Goal: Task Accomplishment & Management: Manage account settings

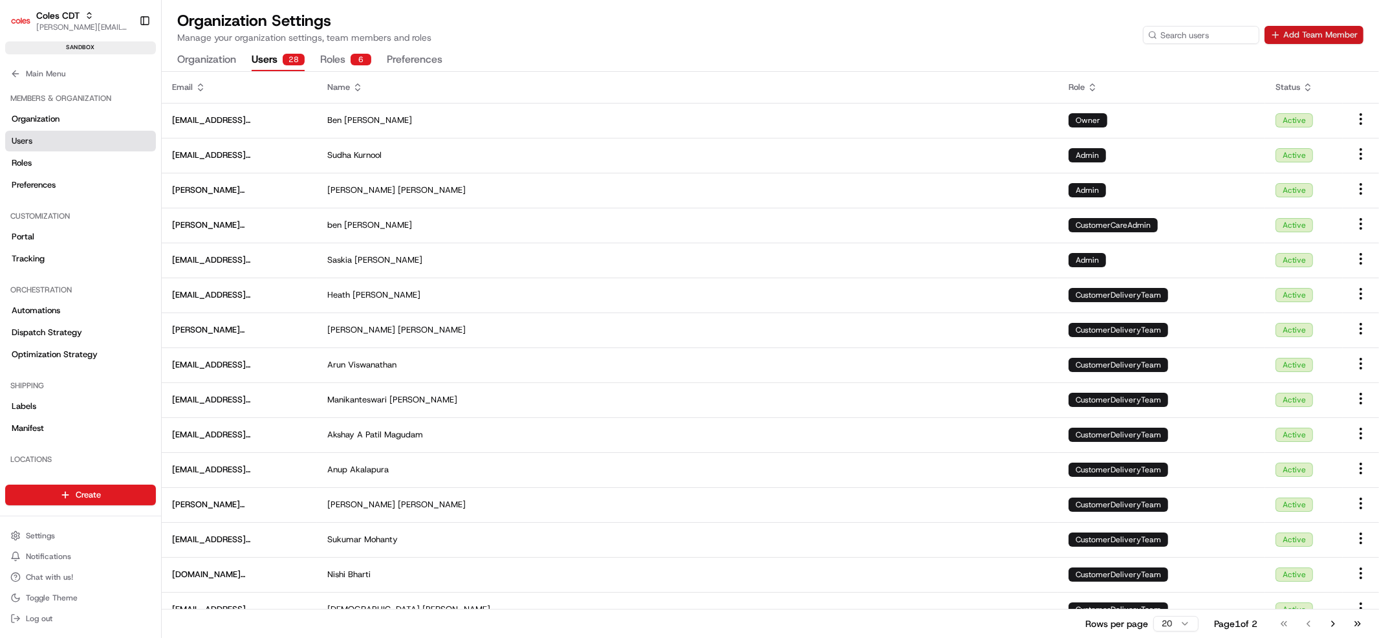
click at [1309, 34] on button "Add Team Member" at bounding box center [1314, 35] width 99 height 18
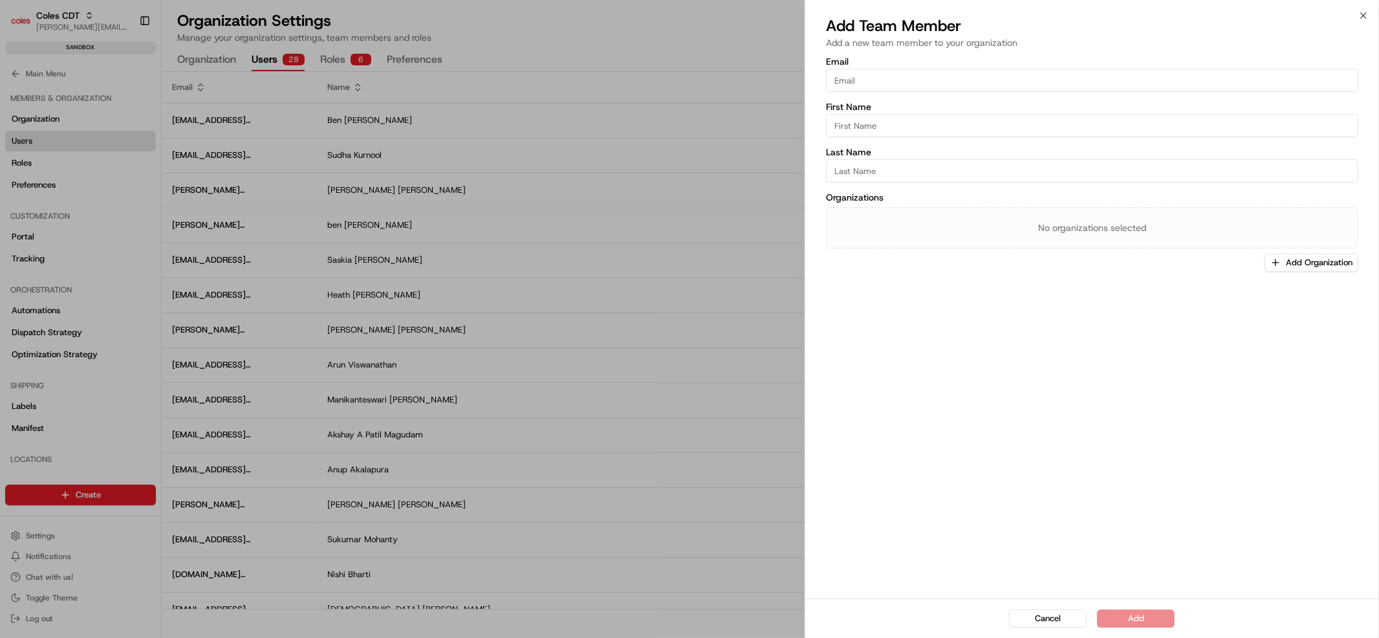
click at [926, 87] on input "Email" at bounding box center [1092, 80] width 532 height 23
type input "Pawel"
type input "P"
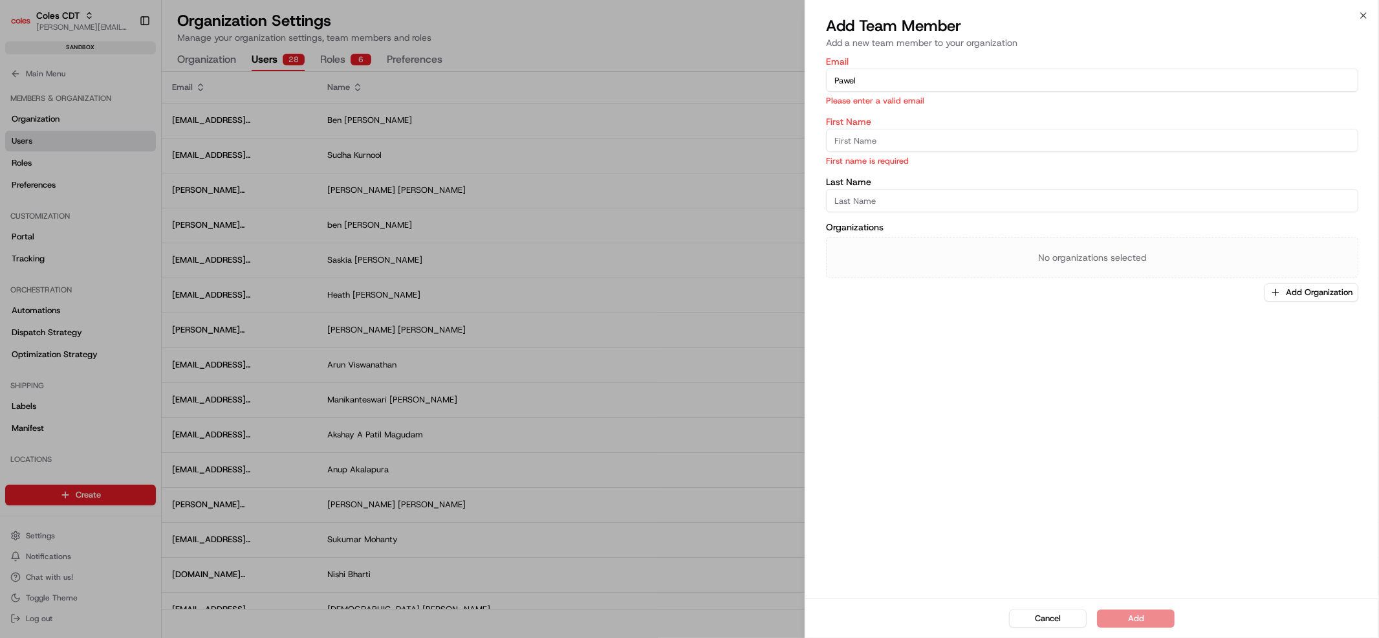
click at [892, 86] on input "Pawel" at bounding box center [1092, 80] width 532 height 23
type input "[EMAIL_ADDRESS][DOMAIN_NAME]"
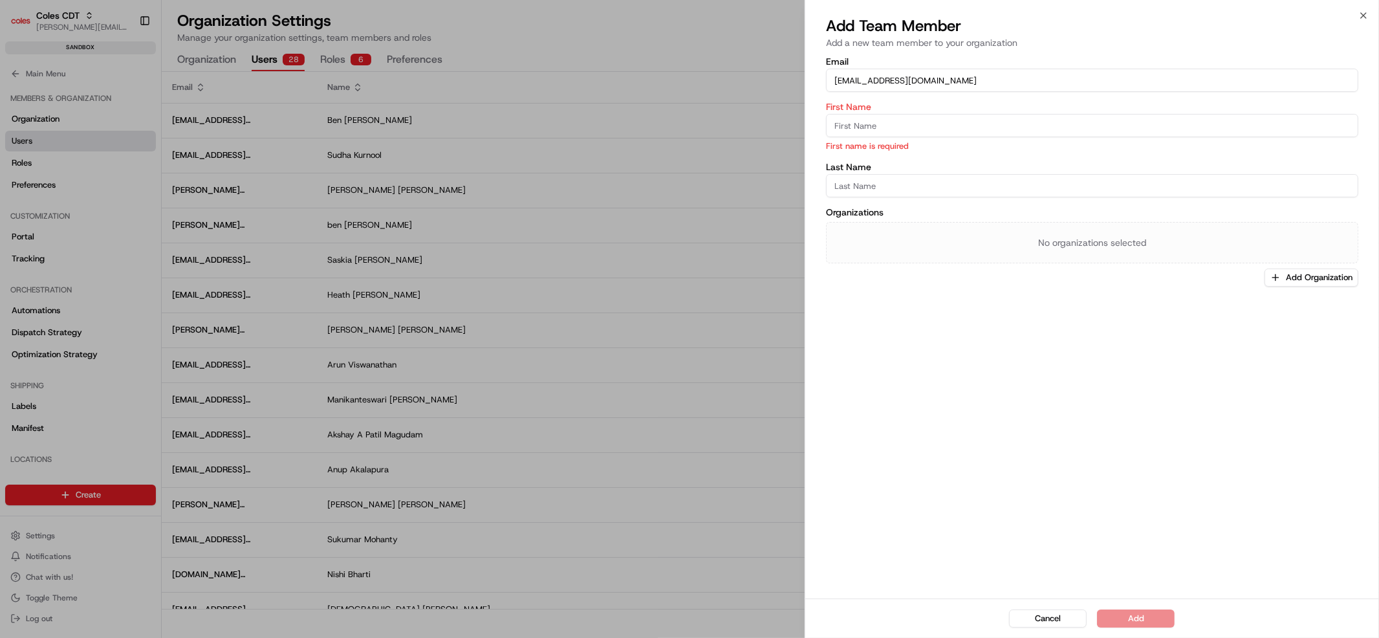
click at [913, 135] on input "First Name" at bounding box center [1092, 125] width 532 height 23
type input "Pawl"
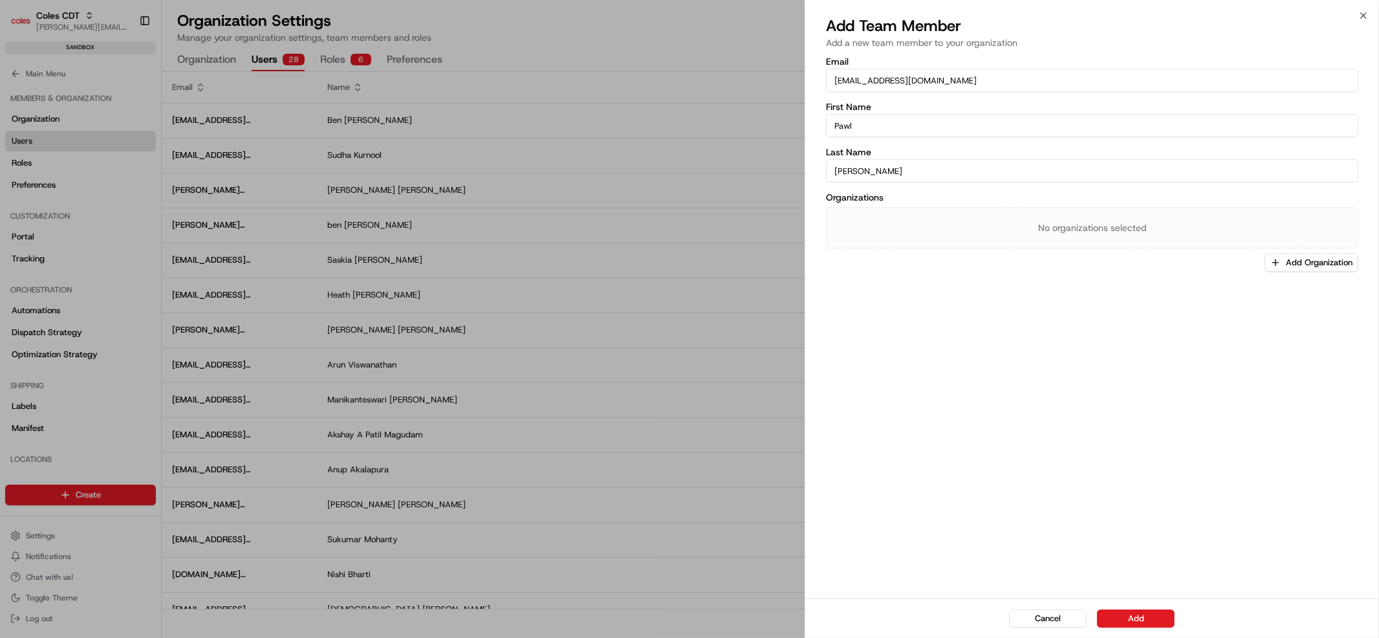
type input "[PERSON_NAME]"
click at [1006, 340] on div "Email [PERSON_NAME][EMAIL_ADDRESS][DOMAIN_NAME] First Name Pawl Last Name [PERS…" at bounding box center [1092, 326] width 574 height 544
click at [1285, 264] on button "Add Organization" at bounding box center [1312, 263] width 94 height 18
click at [1244, 325] on span "Coles CDT" at bounding box center [1293, 331] width 159 height 12
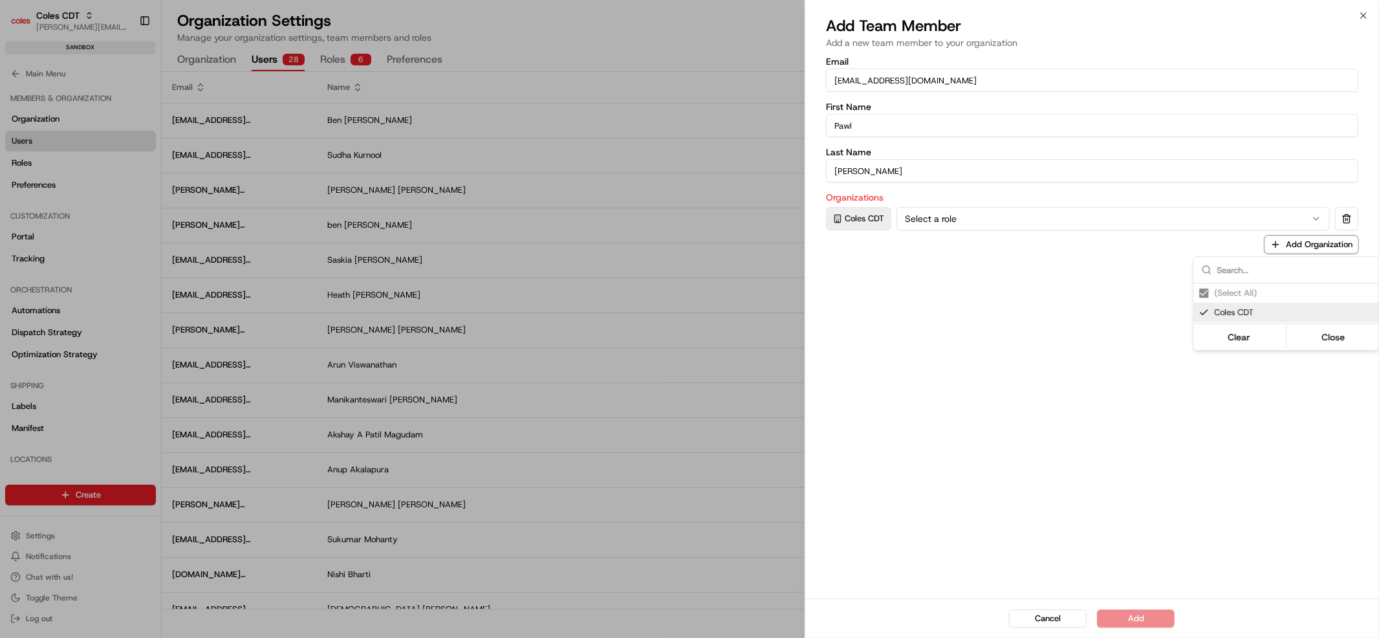
click at [1009, 323] on div at bounding box center [689, 319] width 1379 height 638
click at [945, 213] on button "Select a role" at bounding box center [1113, 218] width 433 height 23
click at [938, 330] on div "Email [PERSON_NAME][EMAIL_ADDRESS][DOMAIN_NAME] First Name Pawl Last Name [PERS…" at bounding box center [1092, 326] width 574 height 544
click at [1137, 616] on button "Add" at bounding box center [1136, 618] width 78 height 18
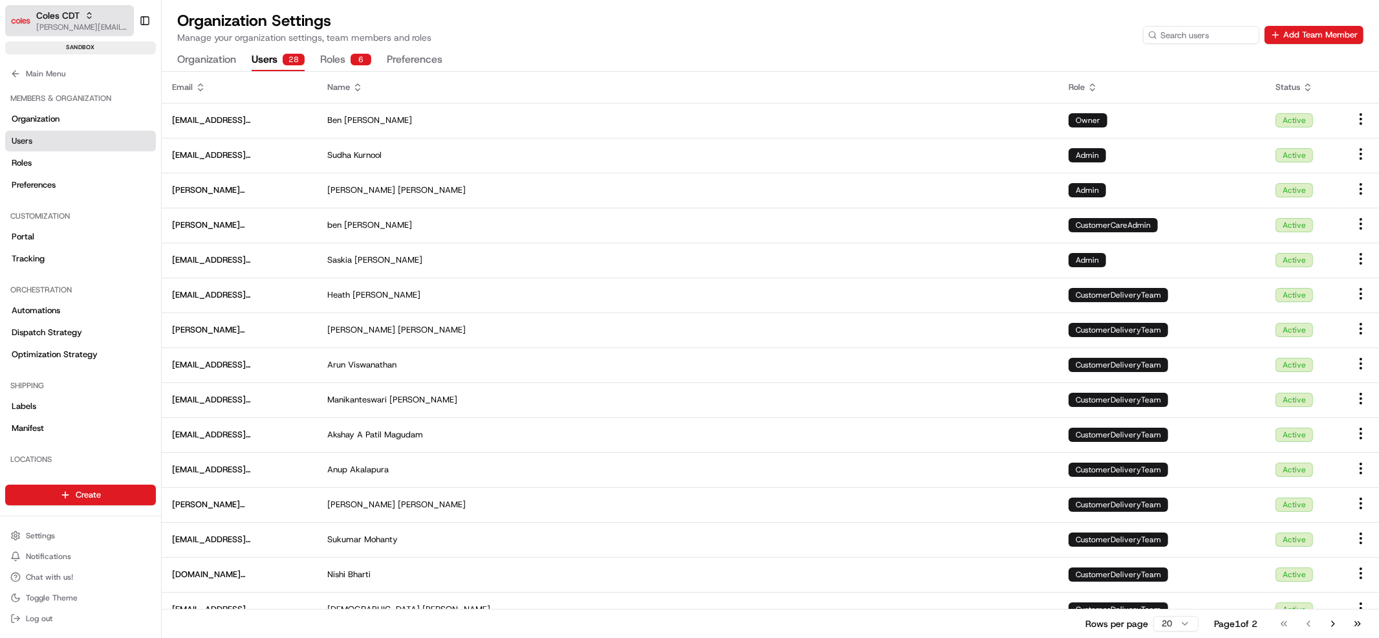
click at [67, 23] on span "[PERSON_NAME][EMAIL_ADDRESS][DOMAIN_NAME]" at bounding box center [82, 27] width 93 height 10
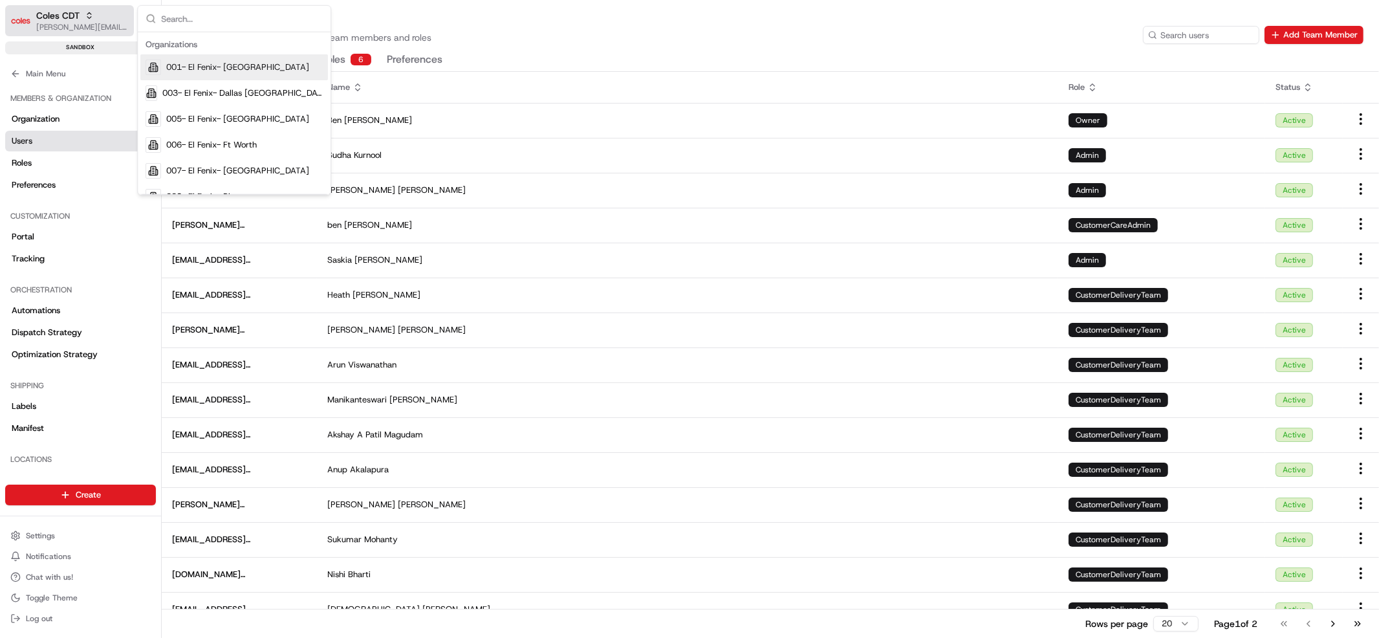
click at [67, 23] on span "[PERSON_NAME][EMAIL_ADDRESS][DOMAIN_NAME]" at bounding box center [82, 27] width 93 height 10
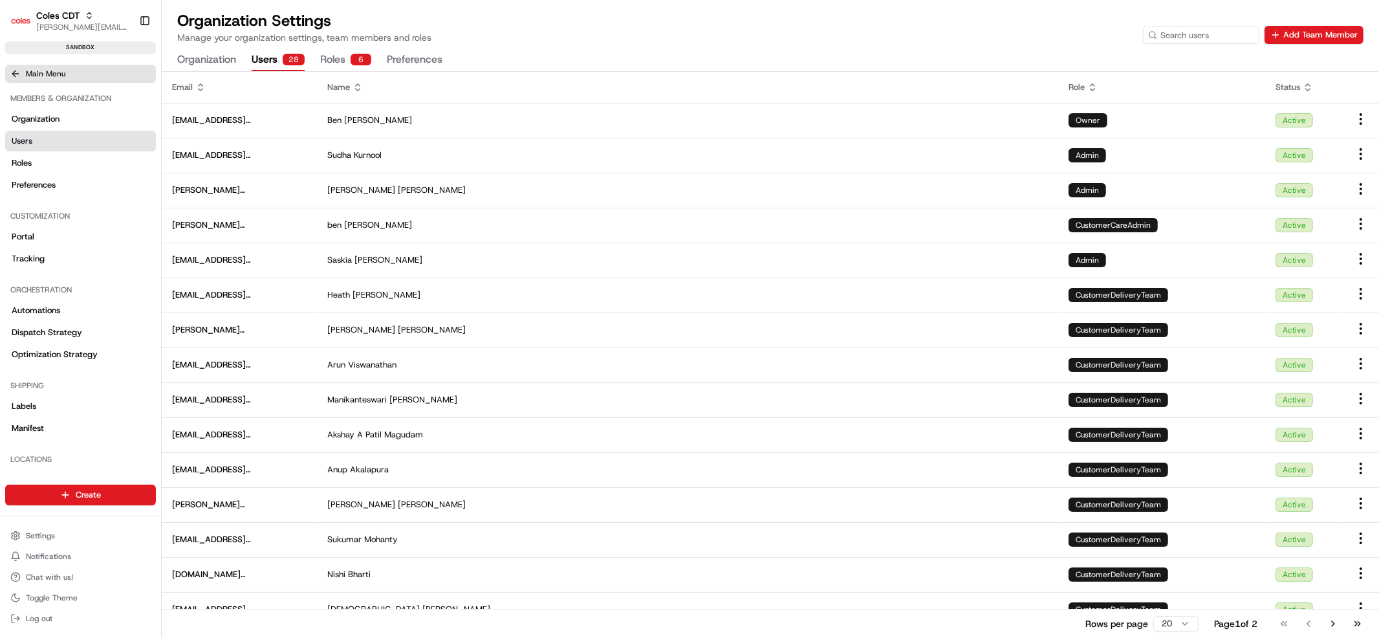
click at [45, 78] on button "Main Menu" at bounding box center [80, 74] width 151 height 18
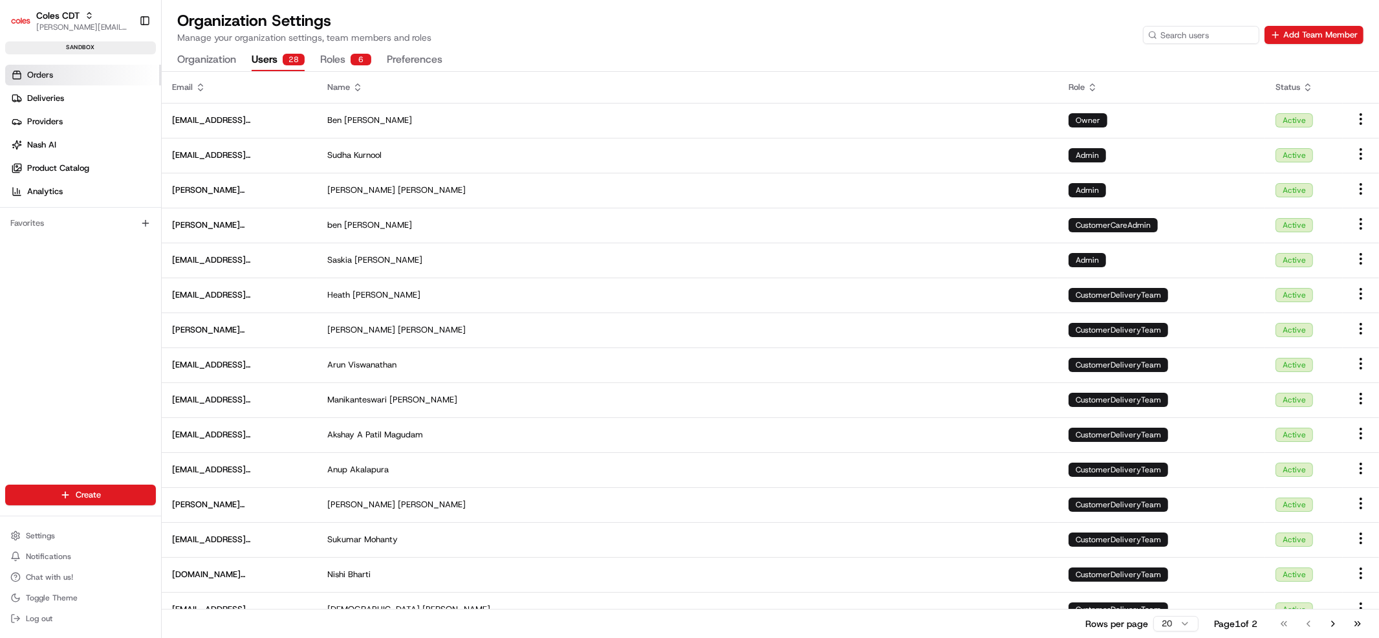
click at [47, 72] on span "Orders" at bounding box center [40, 75] width 26 height 12
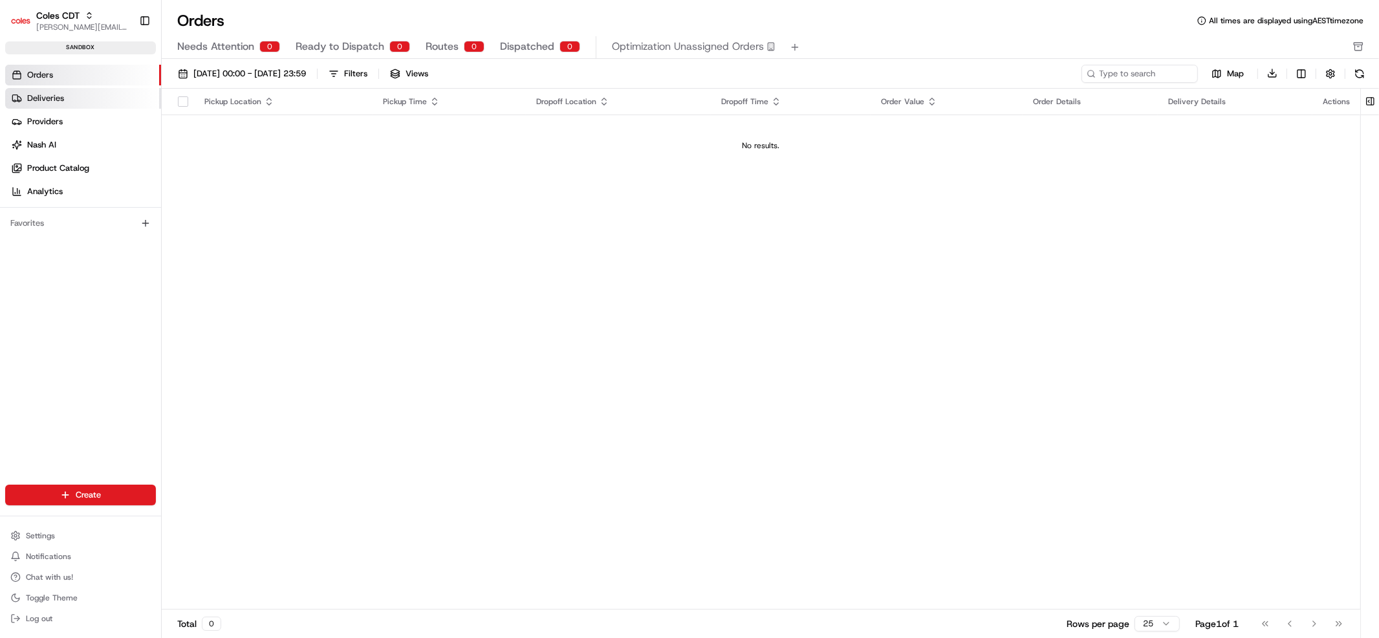
click at [52, 91] on link "Deliveries" at bounding box center [83, 98] width 156 height 21
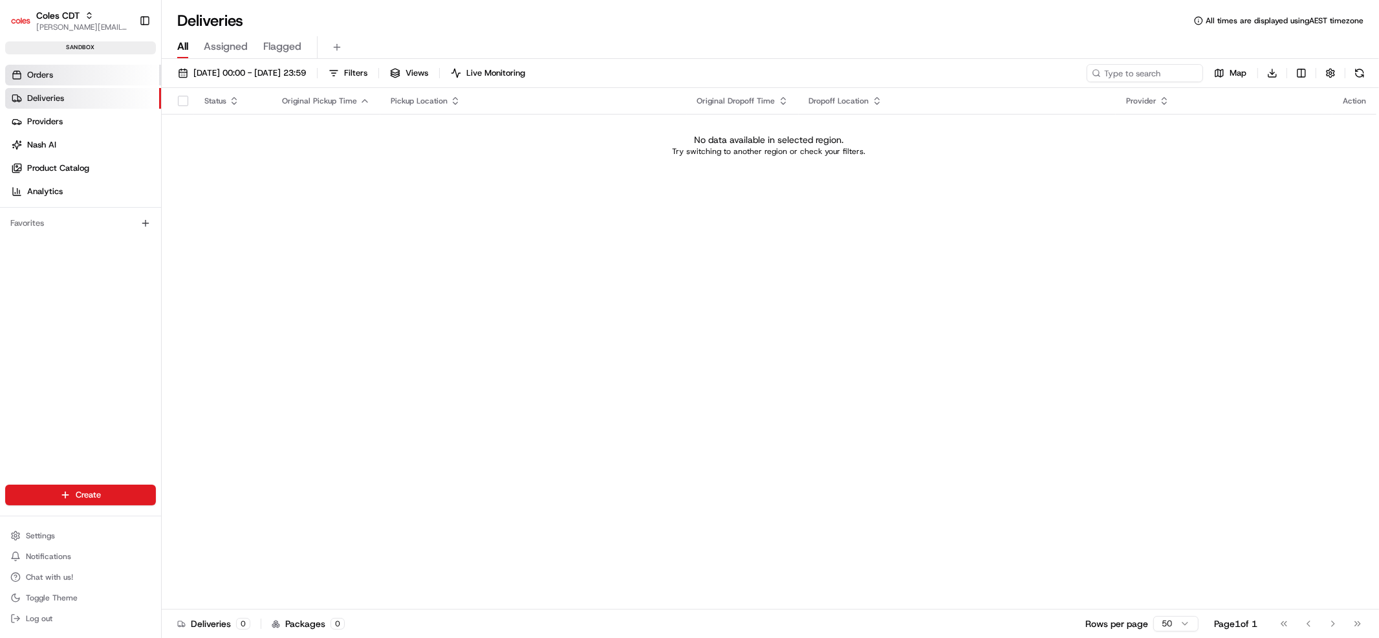
click at [54, 80] on link "Orders" at bounding box center [83, 75] width 156 height 21
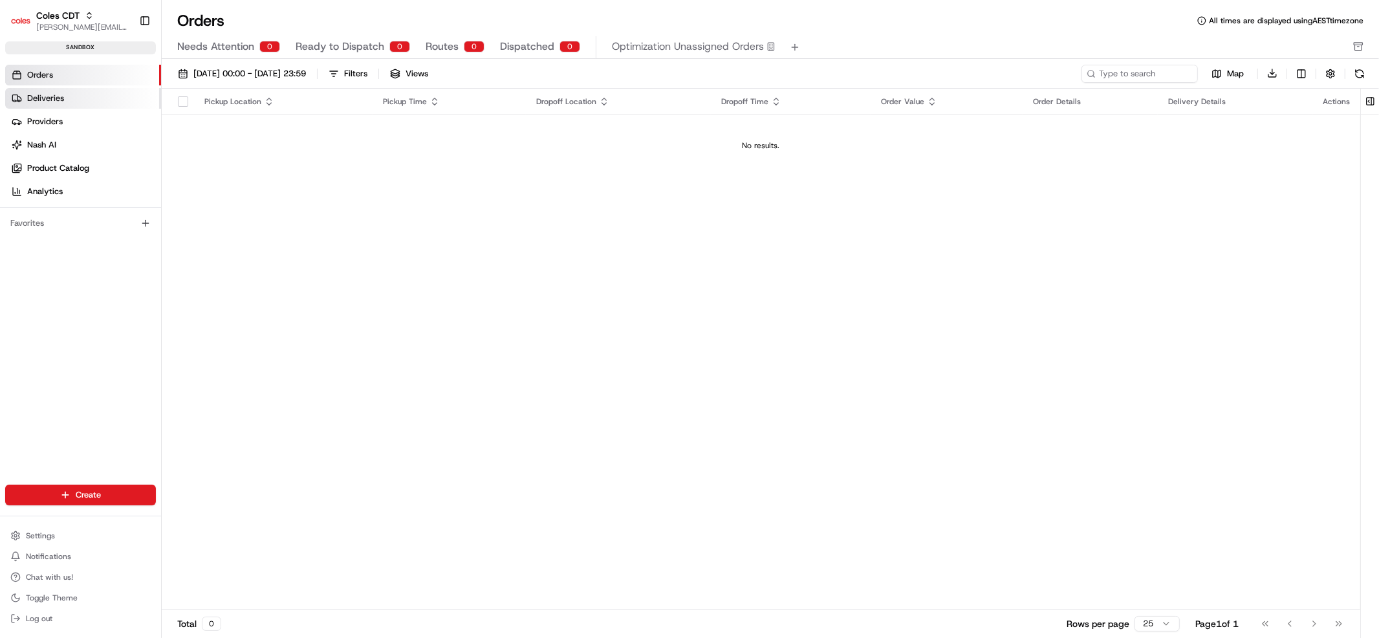
click at [55, 93] on span "Deliveries" at bounding box center [45, 99] width 37 height 12
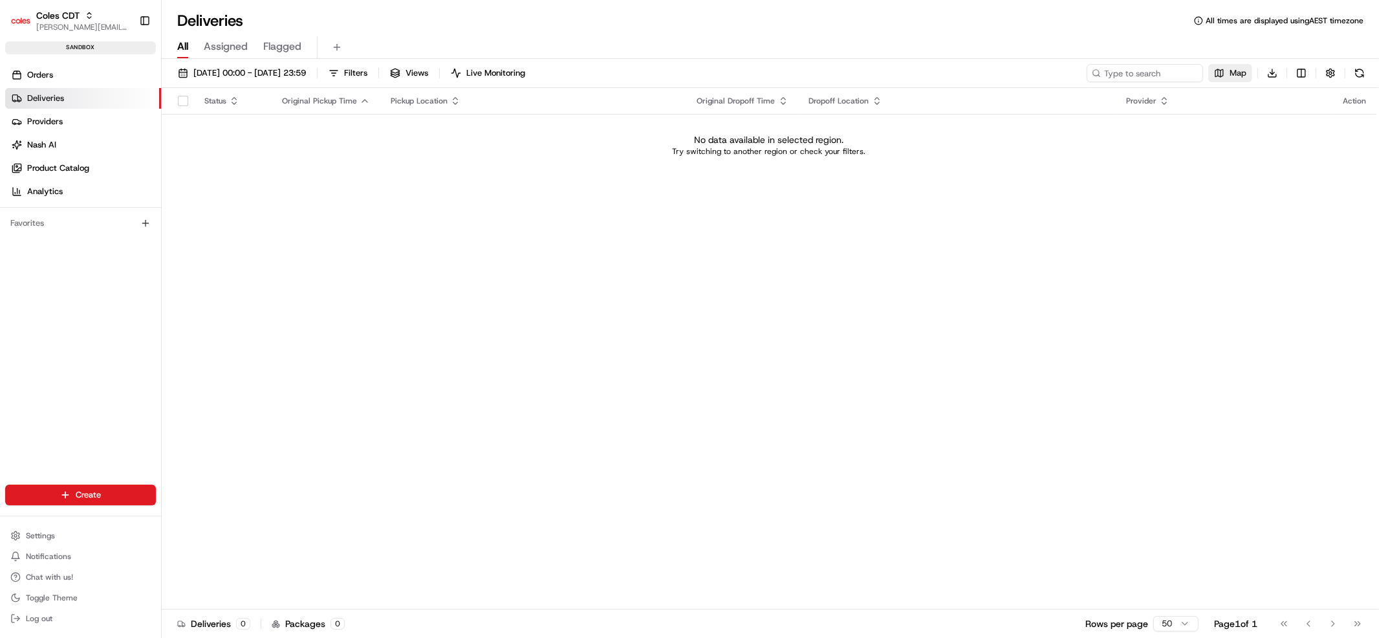
click at [1208, 69] on button "Map" at bounding box center [1230, 73] width 44 height 18
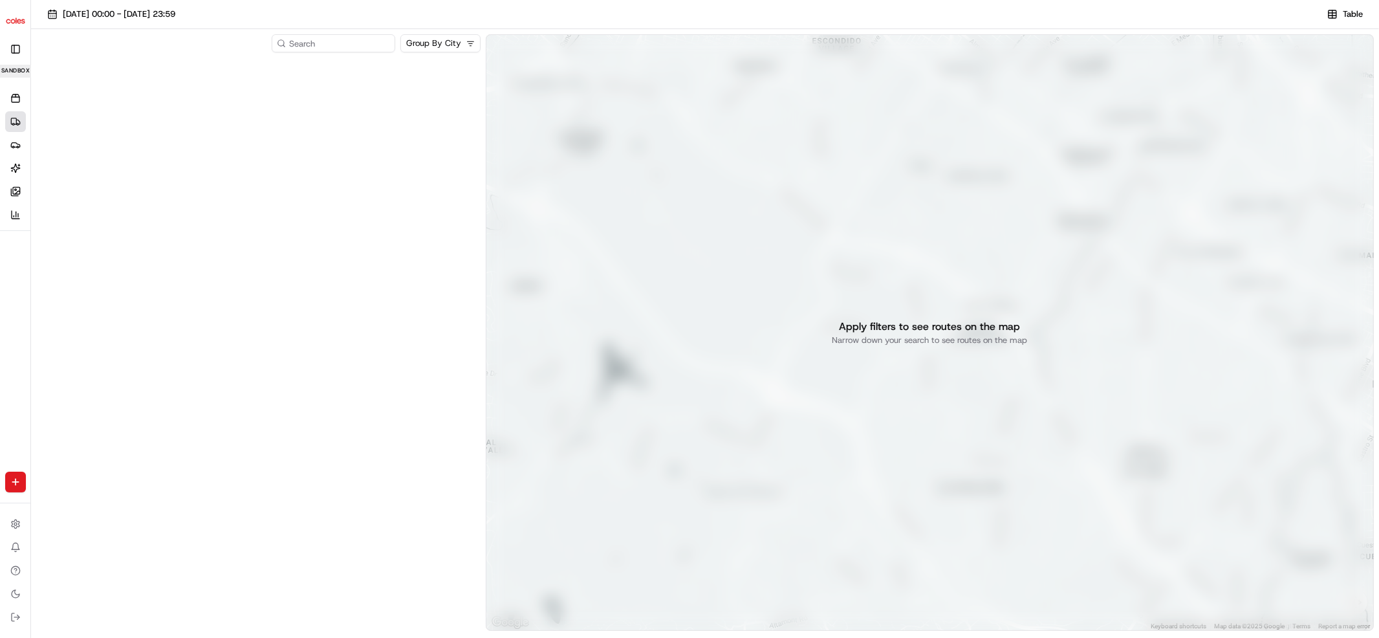
click at [19, 19] on img "button" at bounding box center [15, 20] width 21 height 21
